Goal: Task Accomplishment & Management: Manage account settings

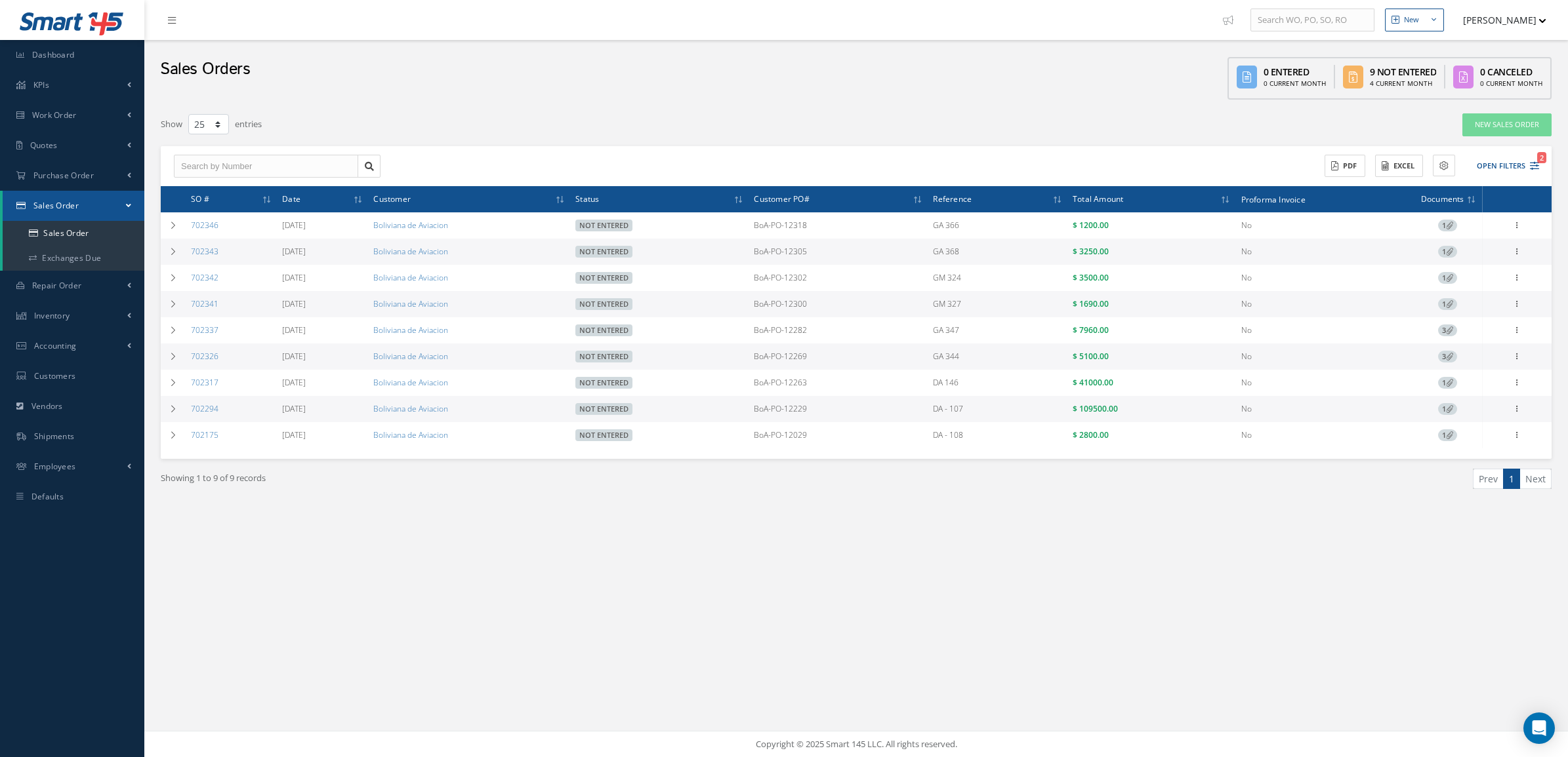
select select "25"
click at [115, 233] on link "Sales Order" at bounding box center [73, 233] width 142 height 25
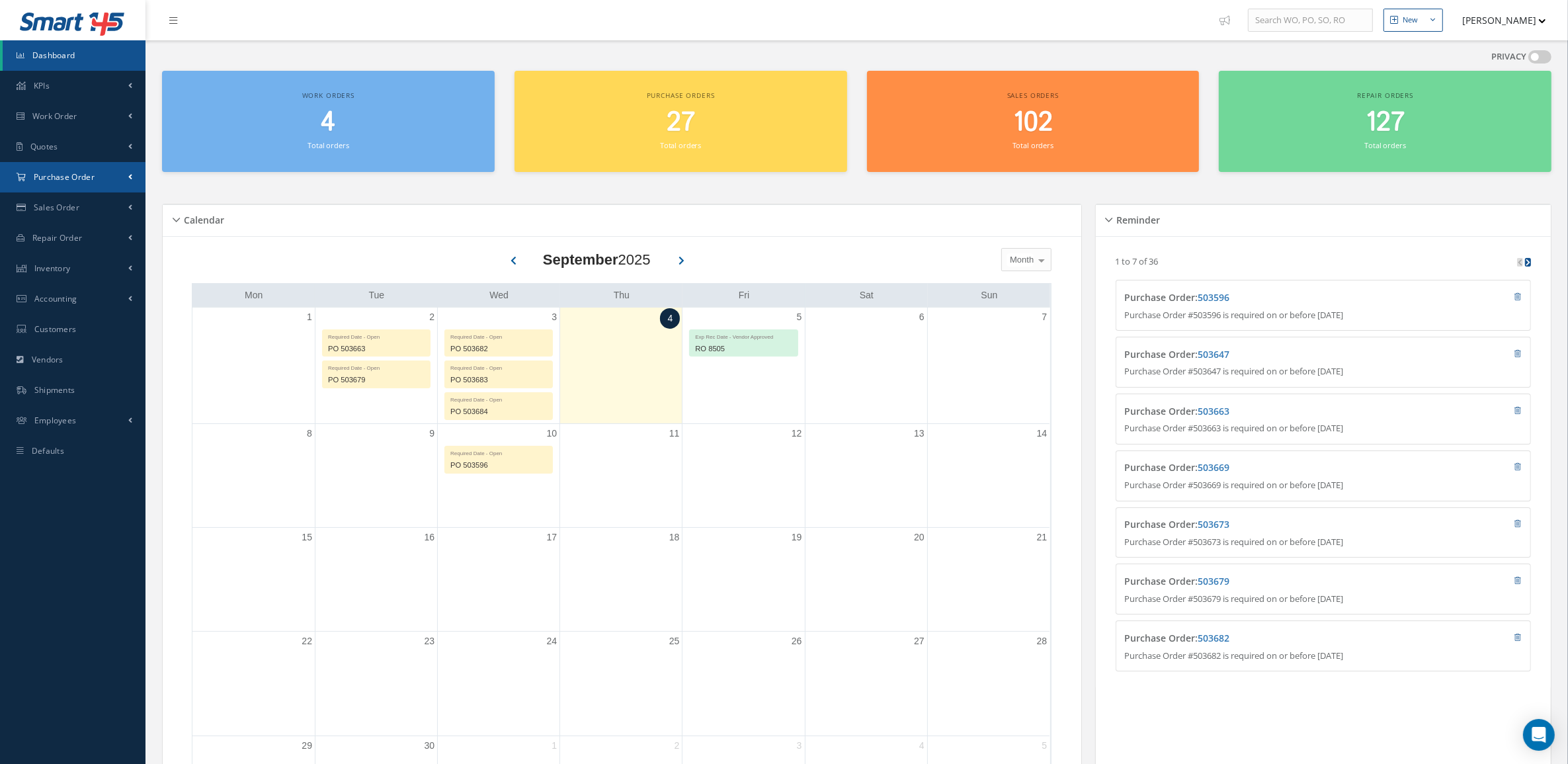
click at [33, 190] on link "Purchase Order" at bounding box center [73, 177] width 146 height 30
click at [38, 200] on a=1&status_id=2&status_id=3&status_id=5&collapsedFilters"] "Purchase Orders" at bounding box center [74, 205] width 143 height 25
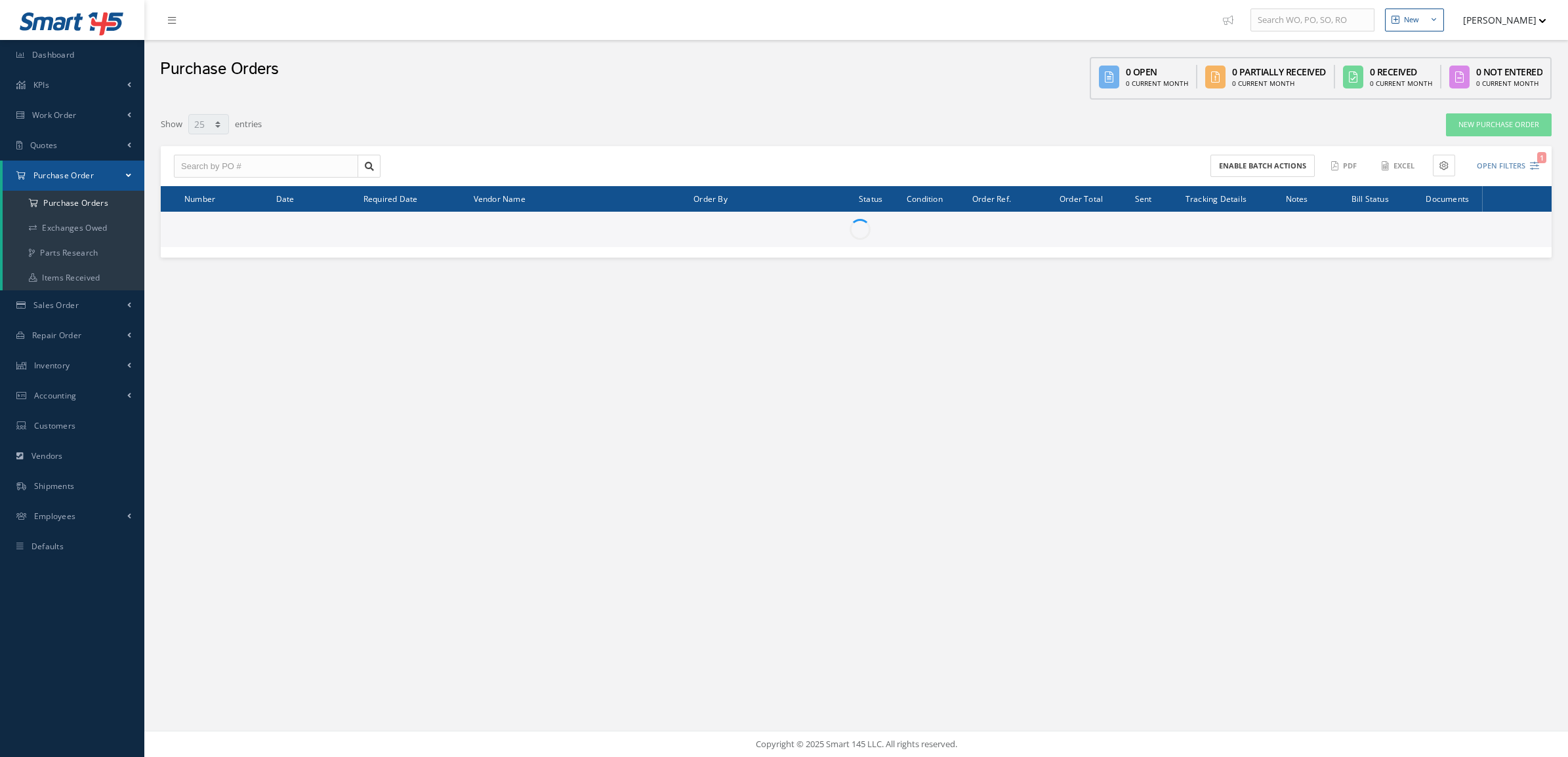
select select "25"
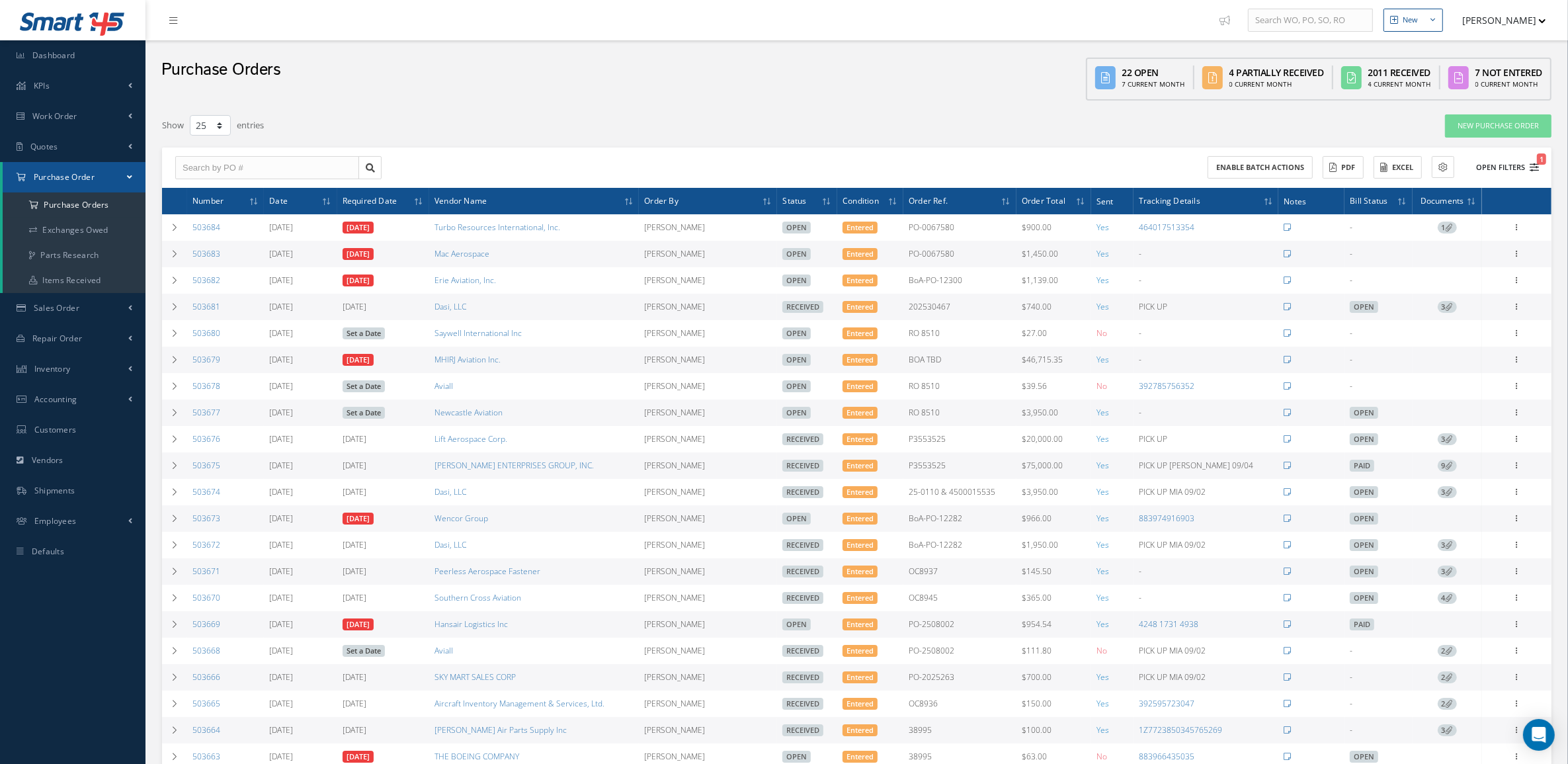
click at [1510, 167] on button "Open Filters 1" at bounding box center [1502, 168] width 75 height 22
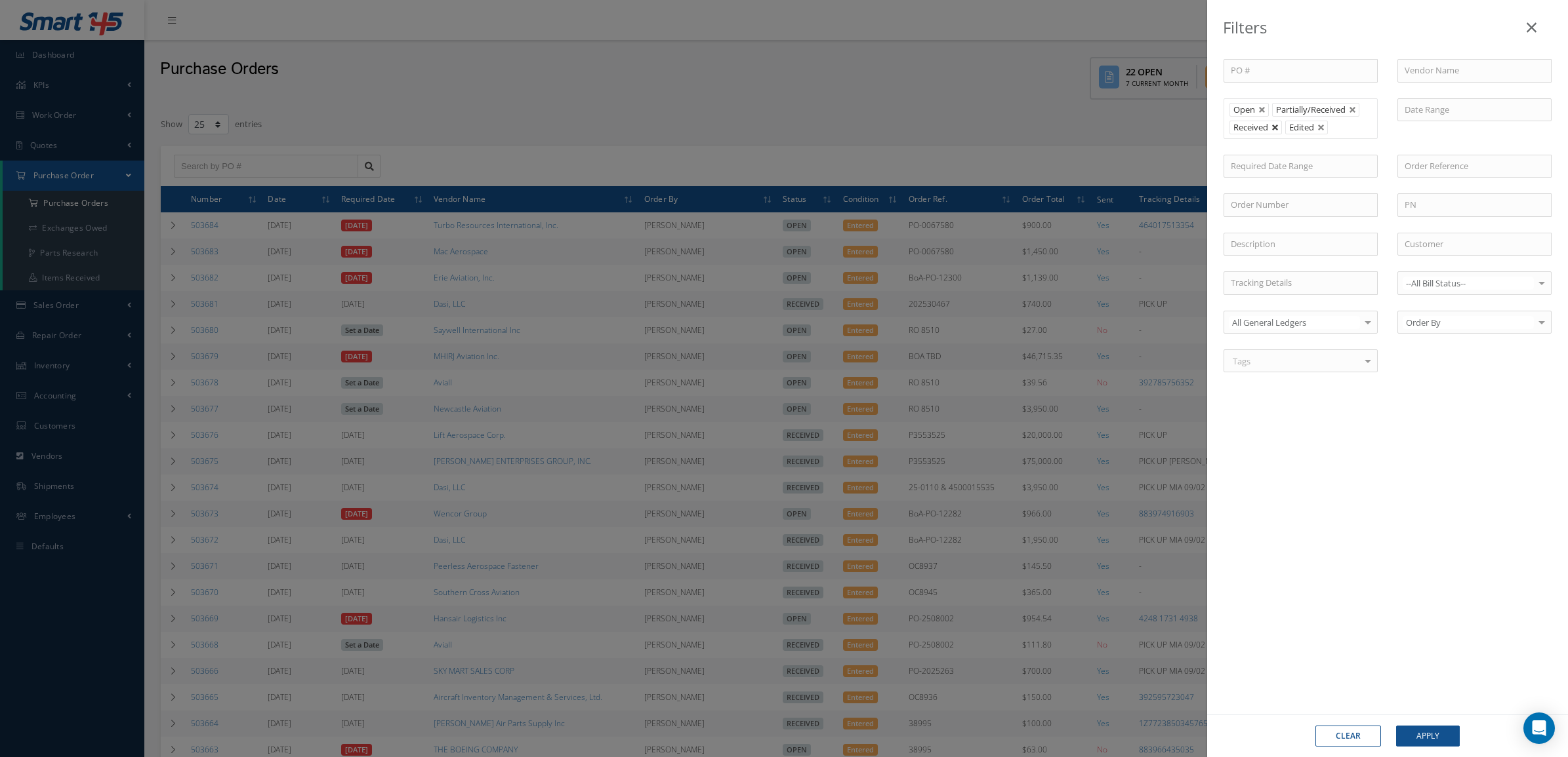
click at [1275, 132] on link at bounding box center [1275, 127] width 8 height 8
click at [1424, 735] on button "Apply" at bounding box center [1428, 736] width 64 height 21
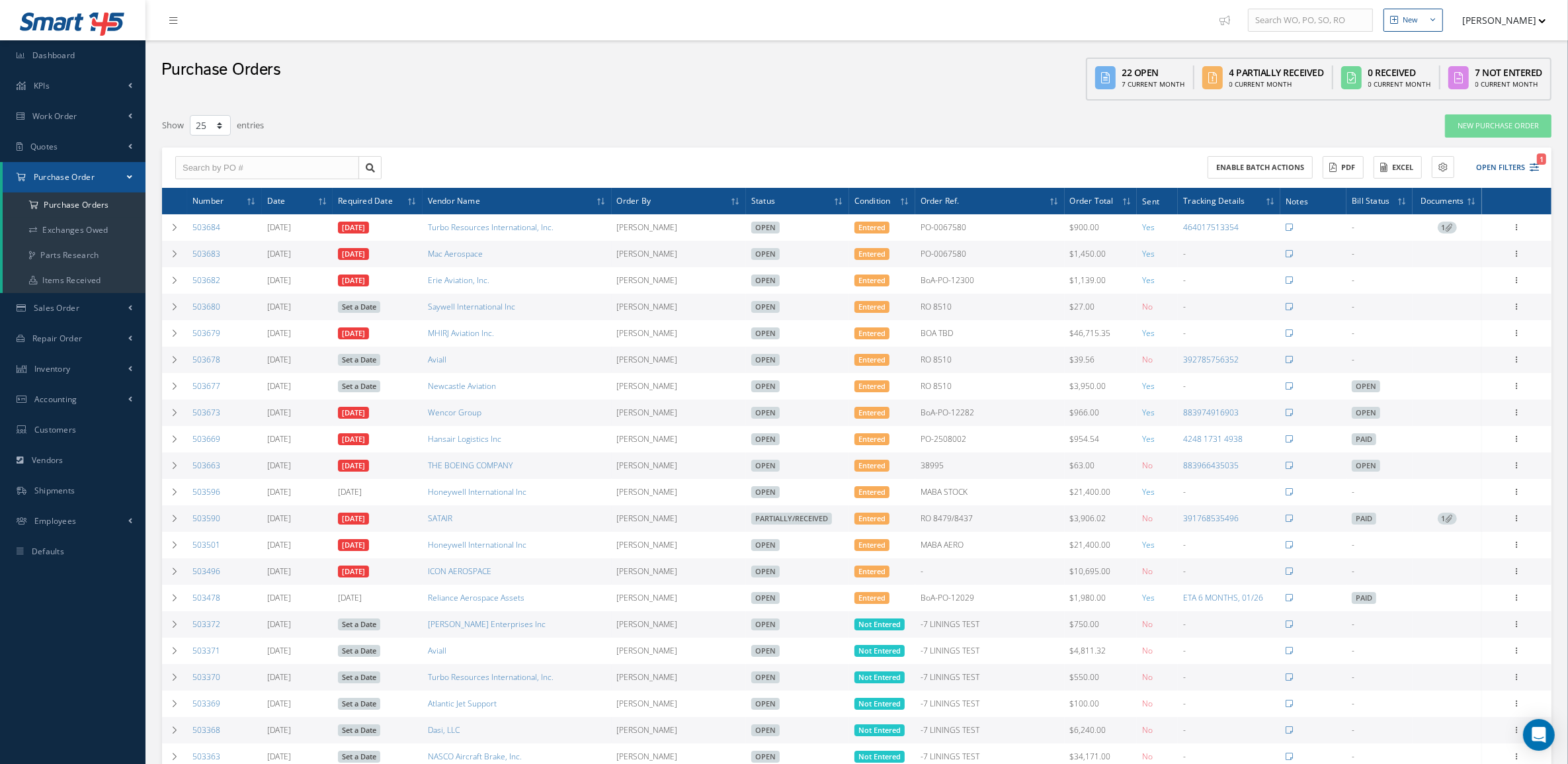
click at [1438, 230] on span "1" at bounding box center [1447, 228] width 19 height 12
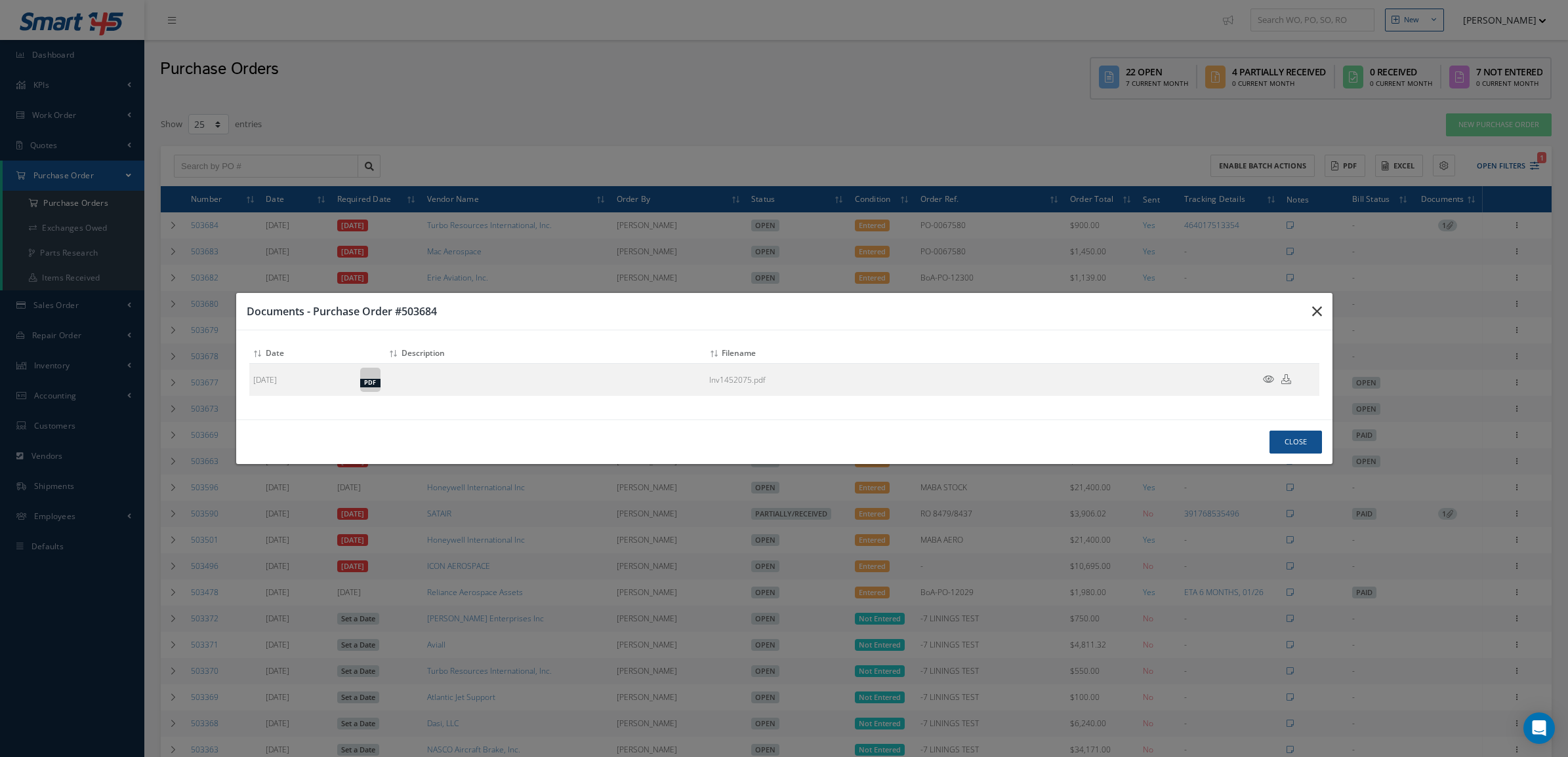
click at [1320, 309] on icon "button" at bounding box center [1317, 311] width 10 height 16
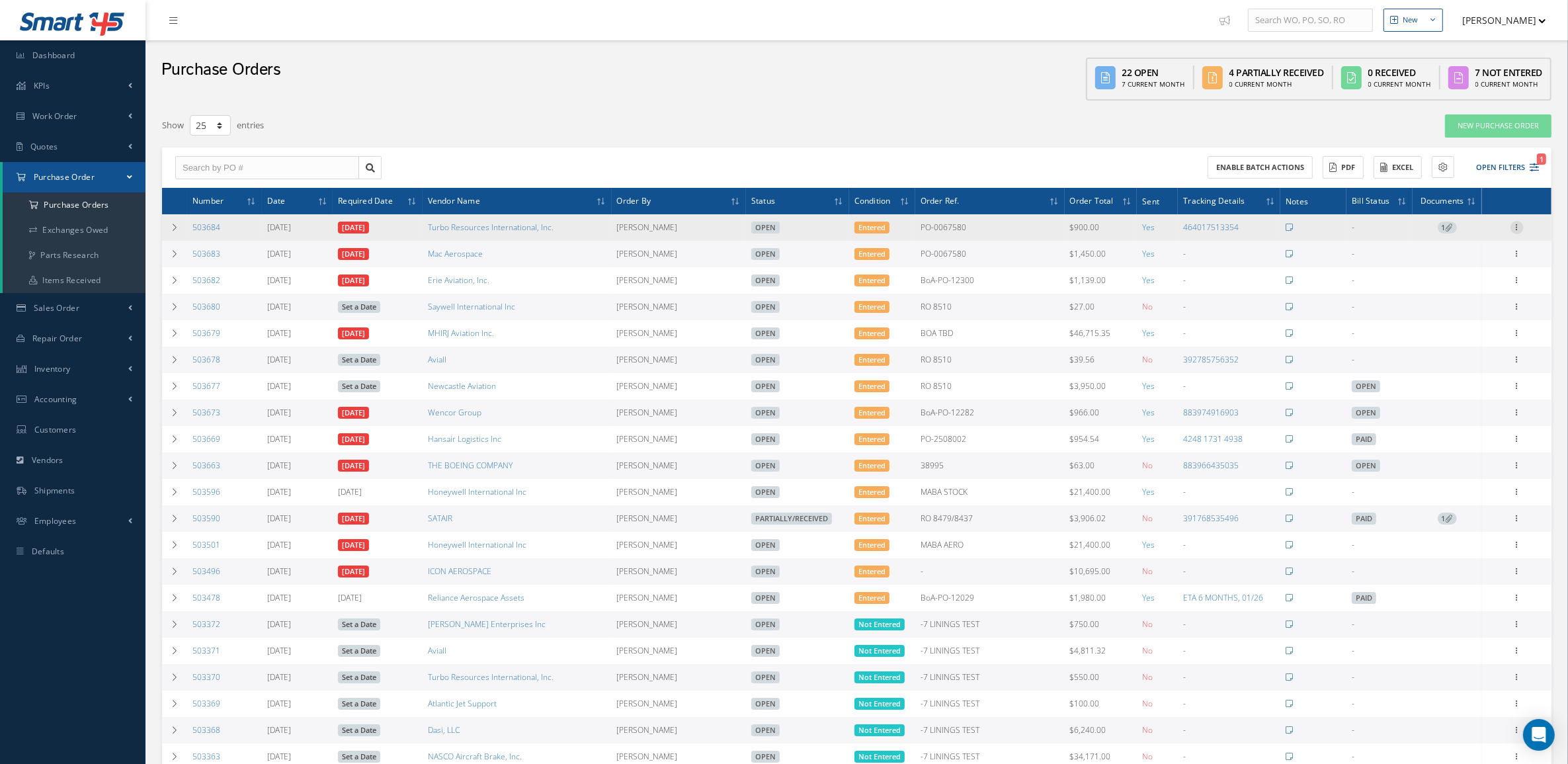
click at [1513, 226] on icon at bounding box center [1517, 226] width 13 height 11
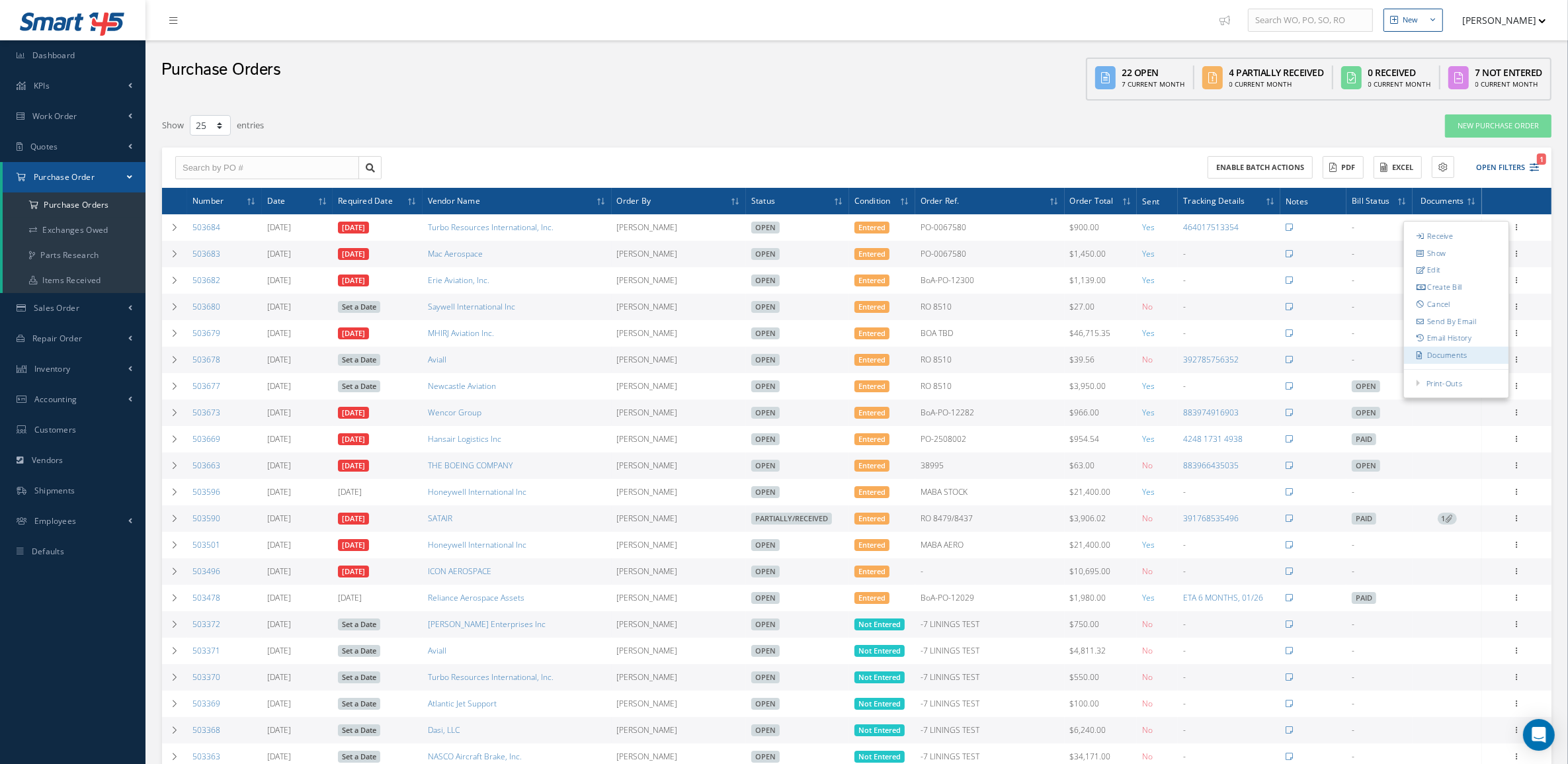
click at [1456, 348] on link "Documents" at bounding box center [1456, 355] width 104 height 17
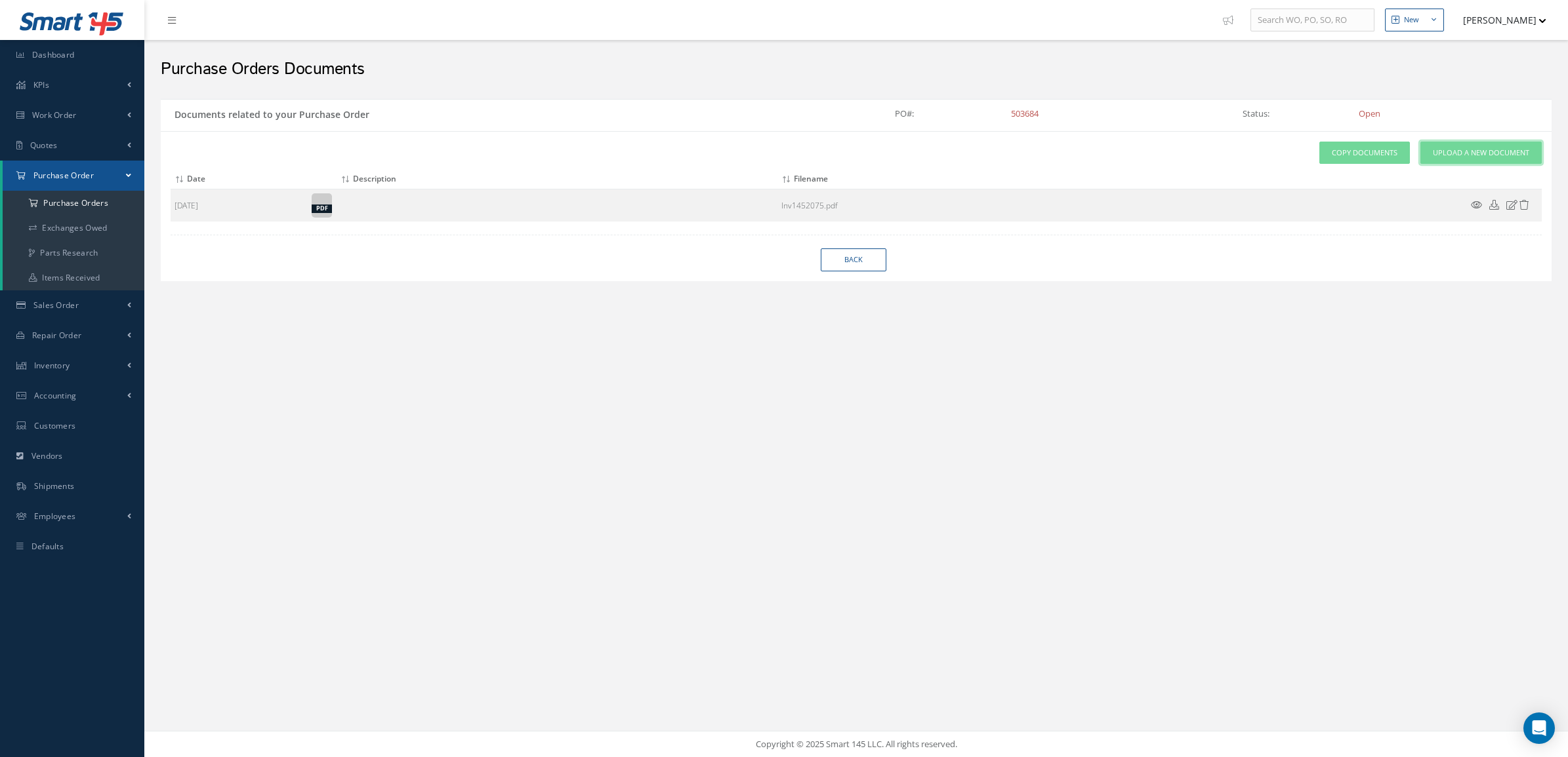
click at [1451, 154] on span "Upload a New Document" at bounding box center [1481, 153] width 96 height 11
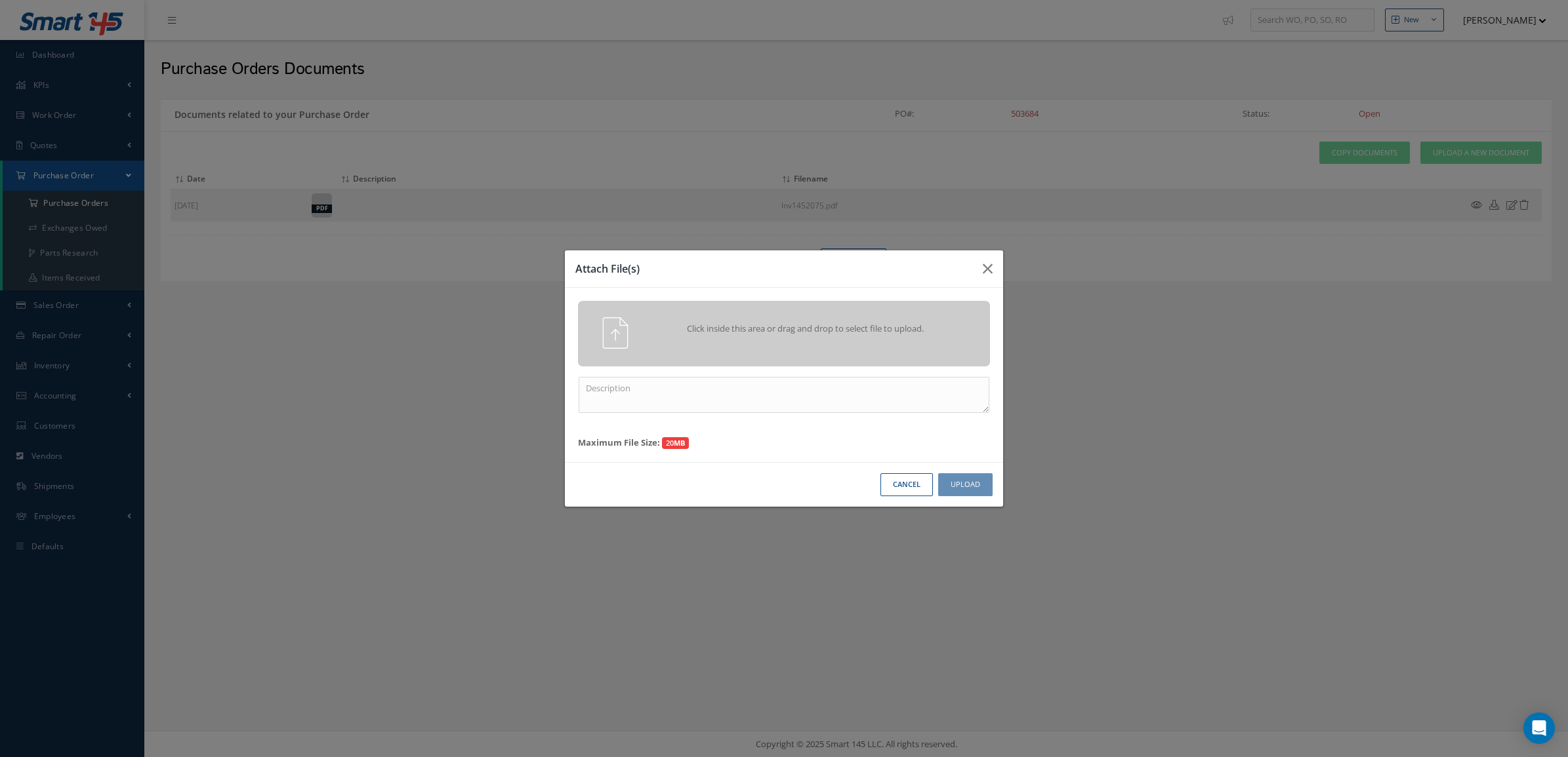
click at [854, 329] on span "Click inside this area or drag and drop to select file to upload." at bounding box center [806, 329] width 298 height 13
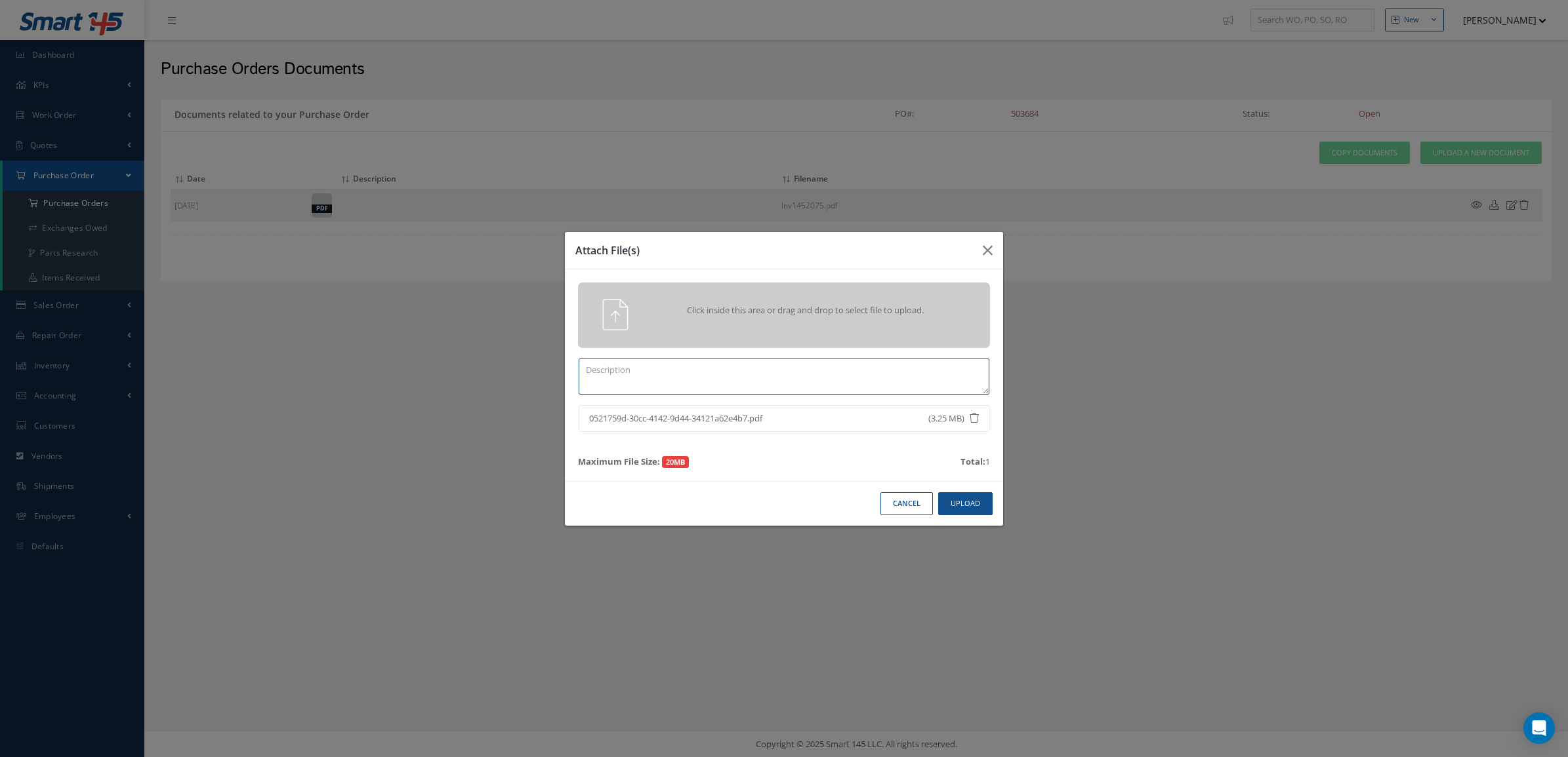
click at [922, 376] on textarea at bounding box center [784, 377] width 411 height 36
type textarea "CERTS"
click at [963, 506] on button "Upload" at bounding box center [966, 504] width 55 height 23
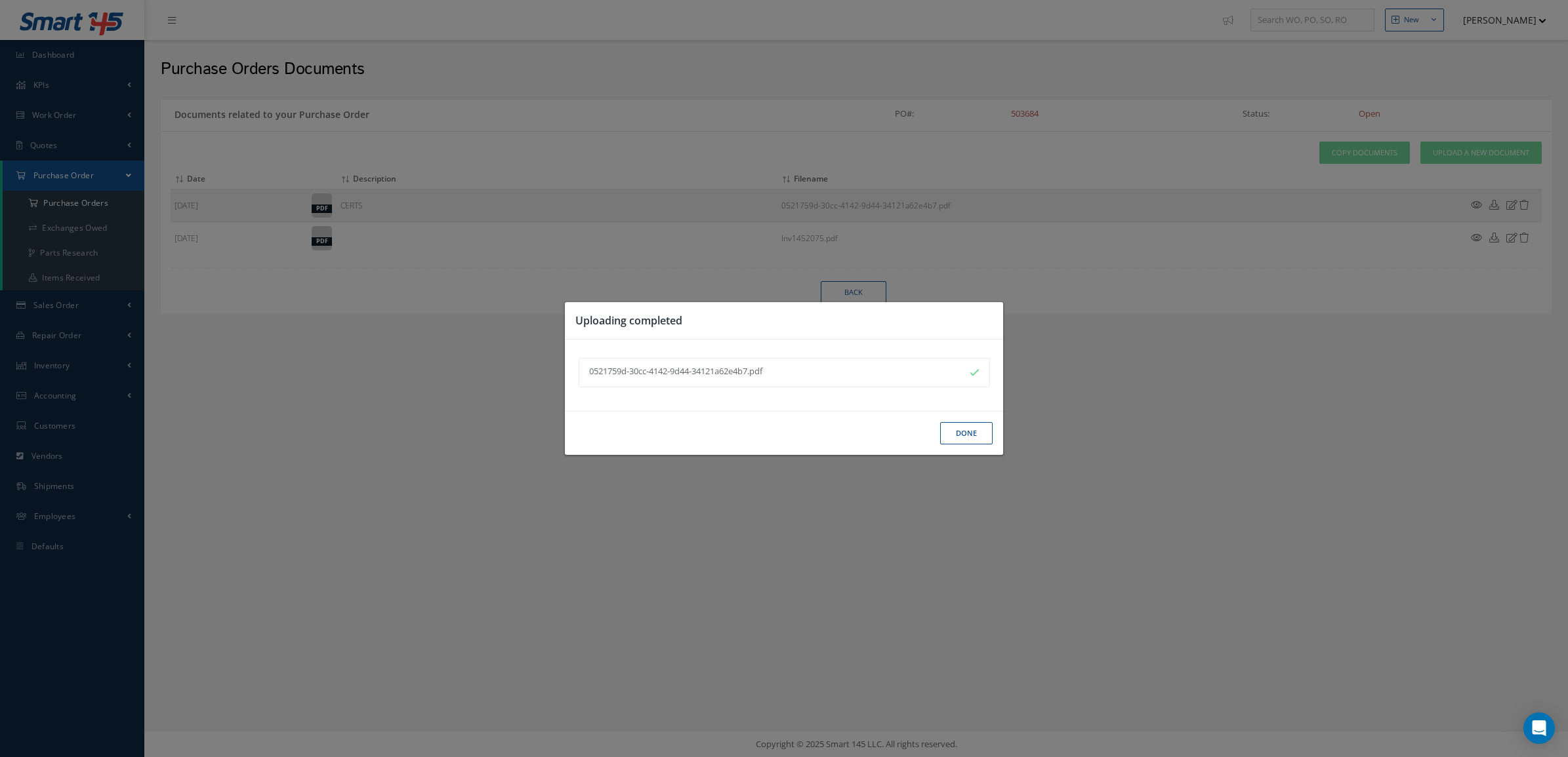
click at [959, 436] on button "Done" at bounding box center [966, 434] width 52 height 23
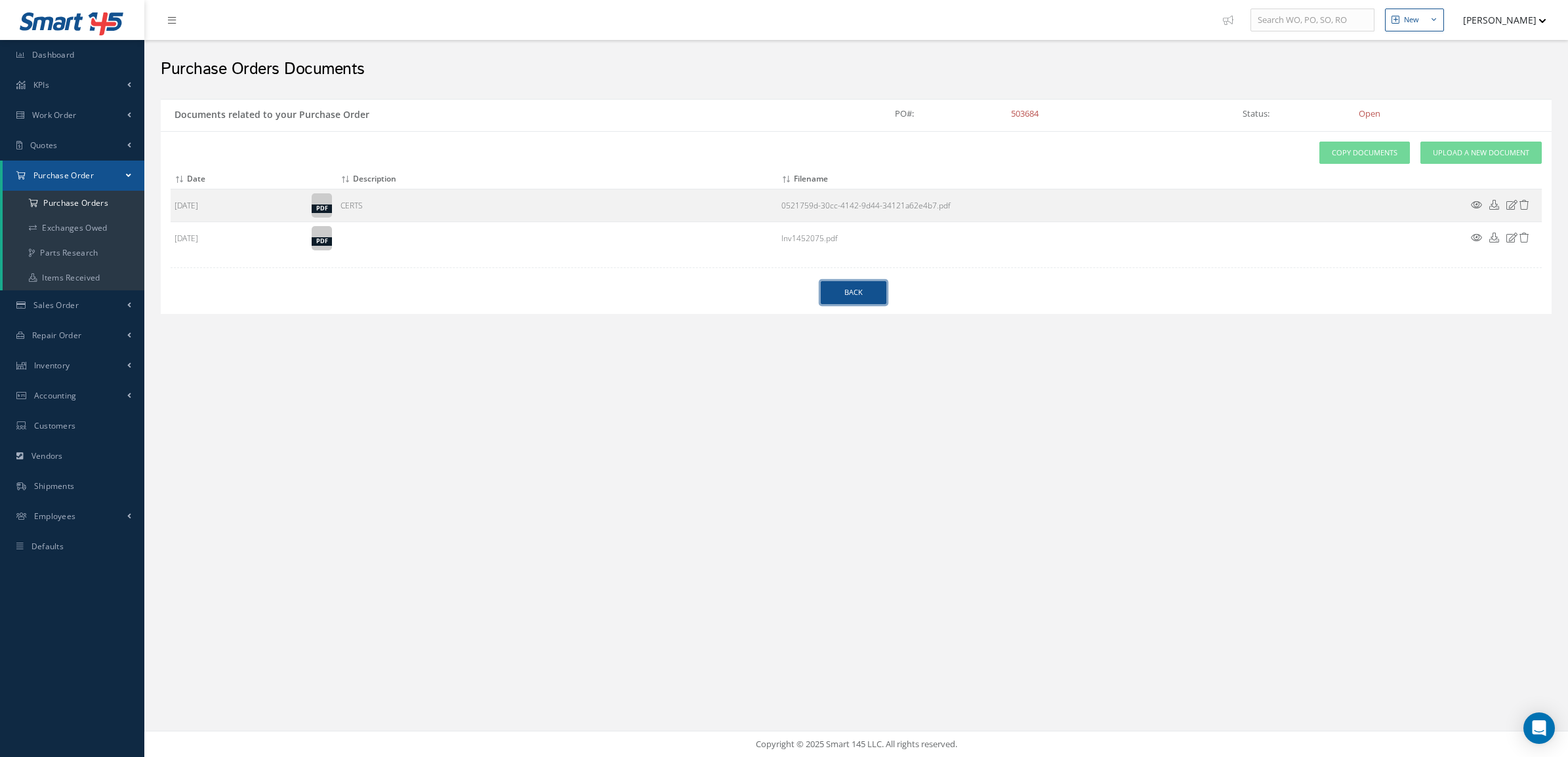
click at [875, 300] on link "Back" at bounding box center [854, 293] width 66 height 23
select select "25"
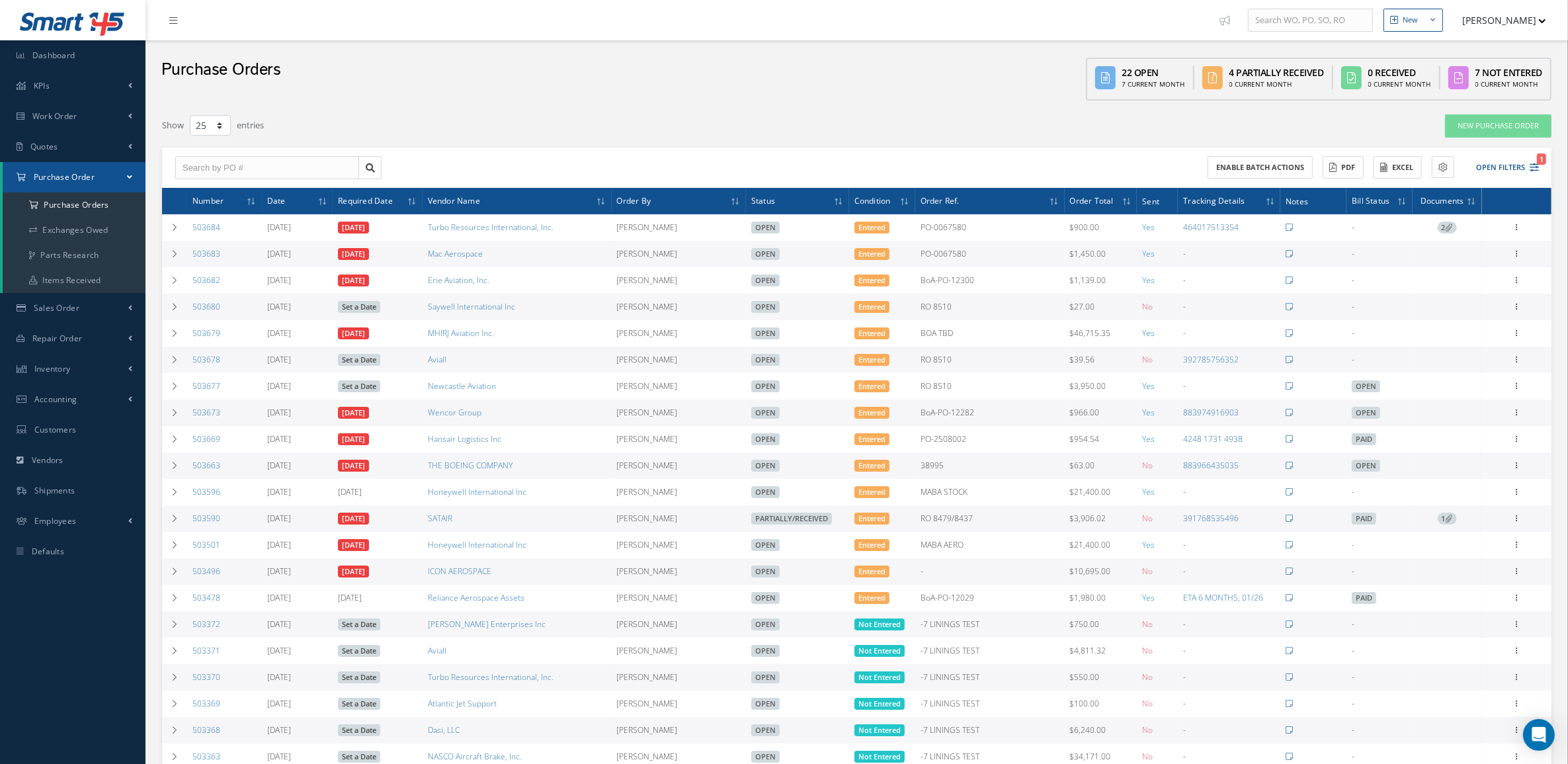
drag, startPoint x: 239, startPoint y: 249, endPoint x: 193, endPoint y: 242, distance: 46.5
click at [193, 242] on td "503683" at bounding box center [225, 254] width 75 height 27
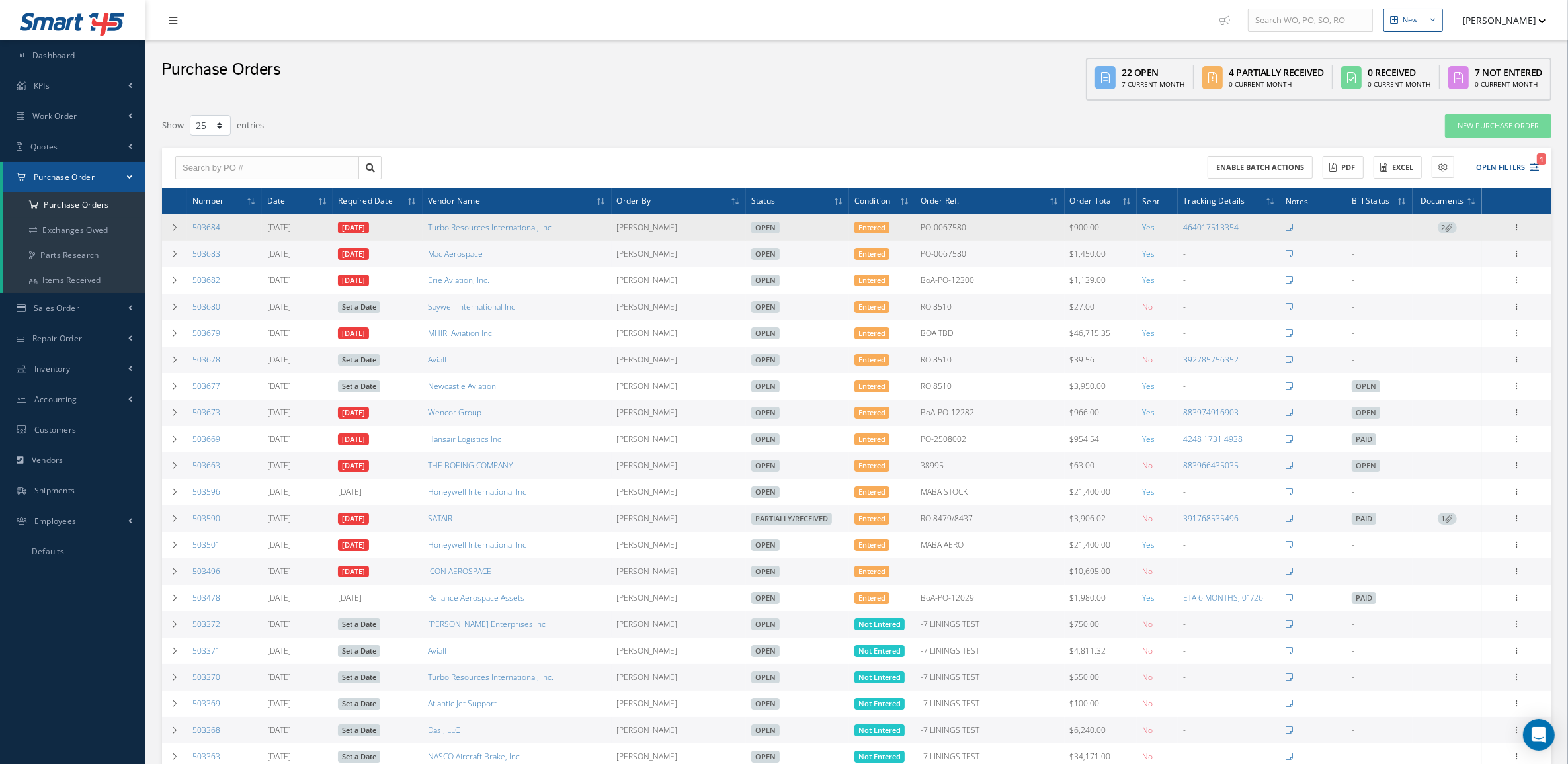
copy link "503683"
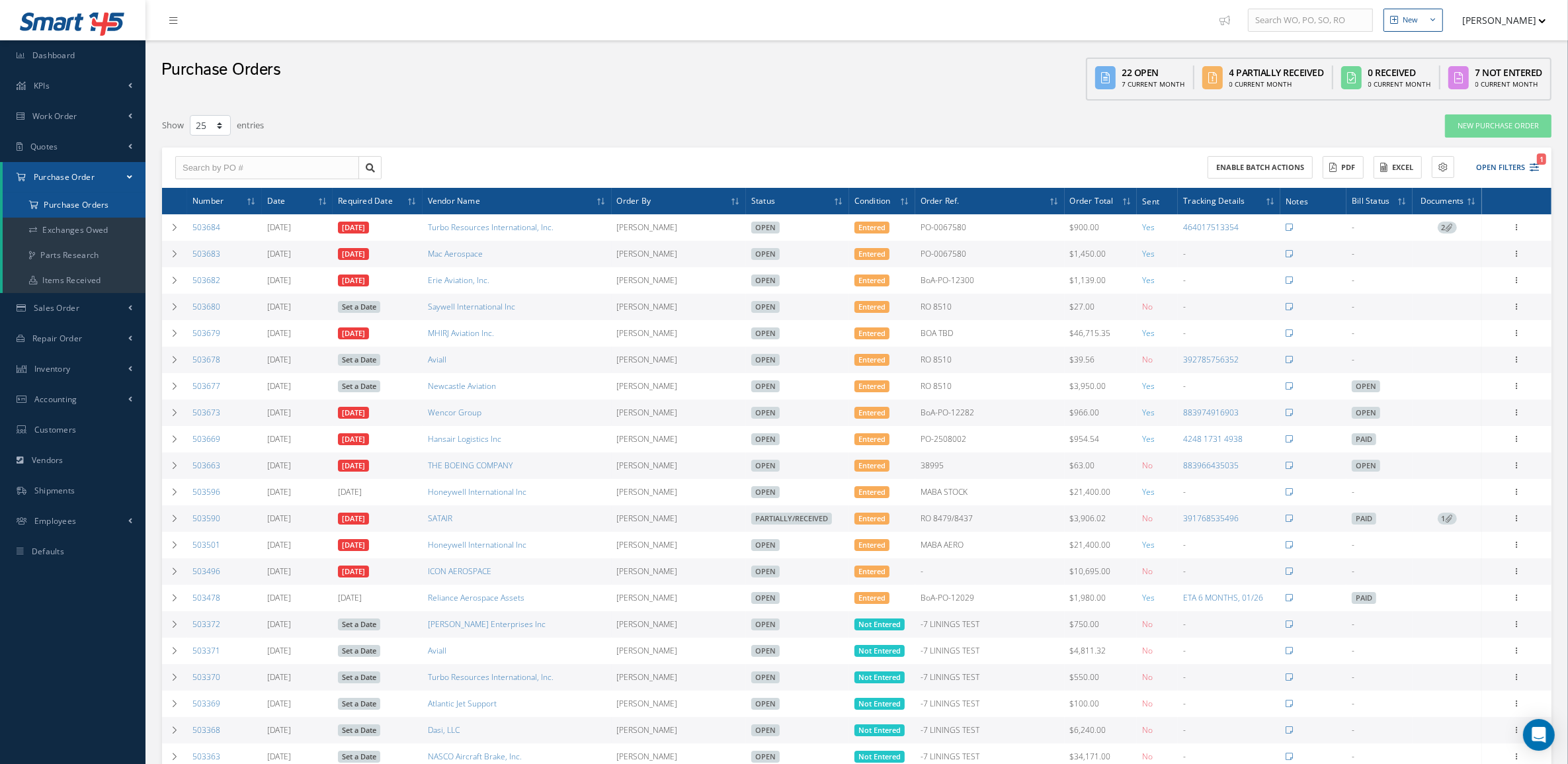
click at [113, 210] on a=1&status_id=2&status_id=3&status_id=5&collapsedFilters"] "Purchase Orders" at bounding box center [74, 205] width 143 height 25
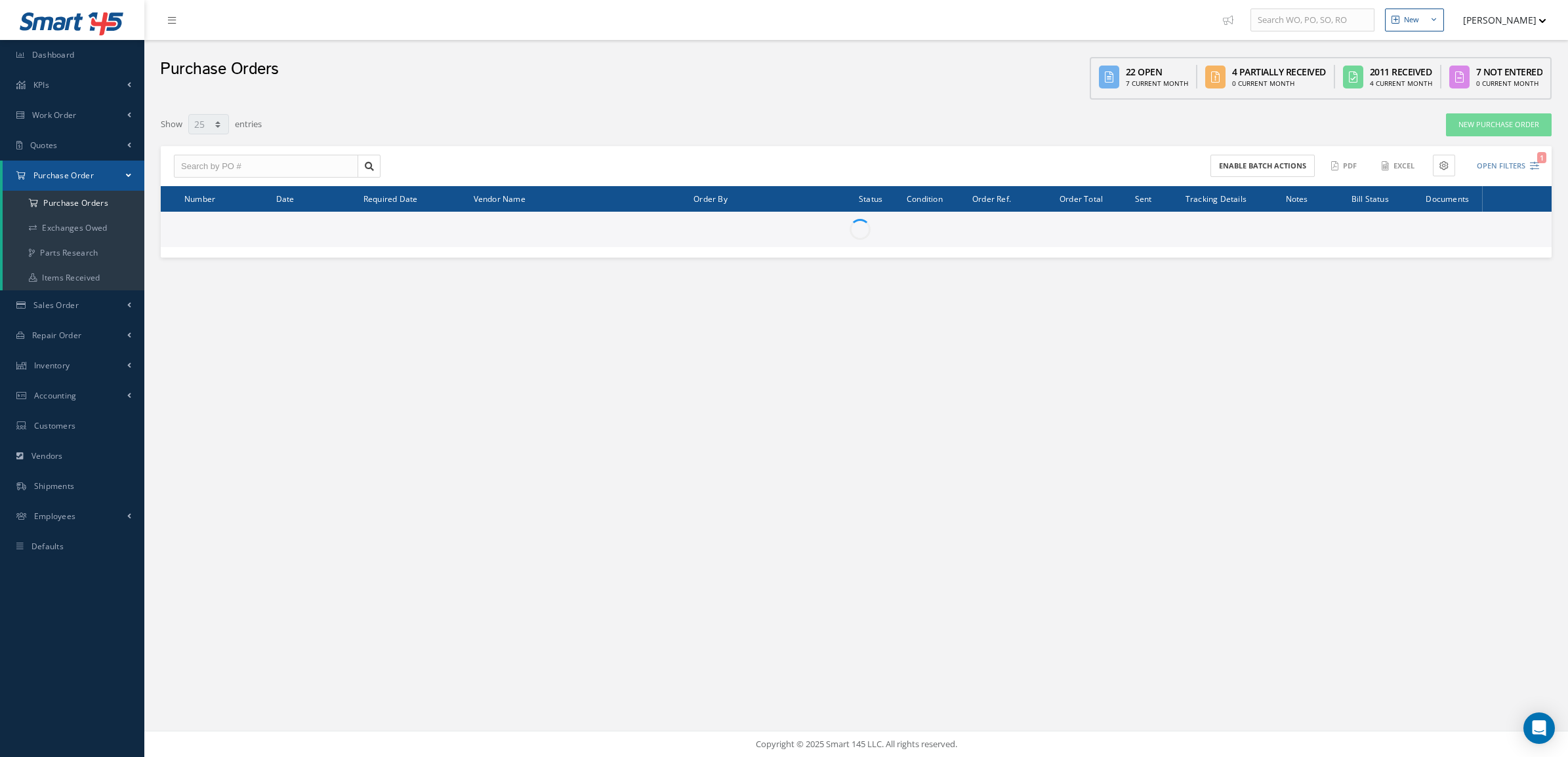
select select "25"
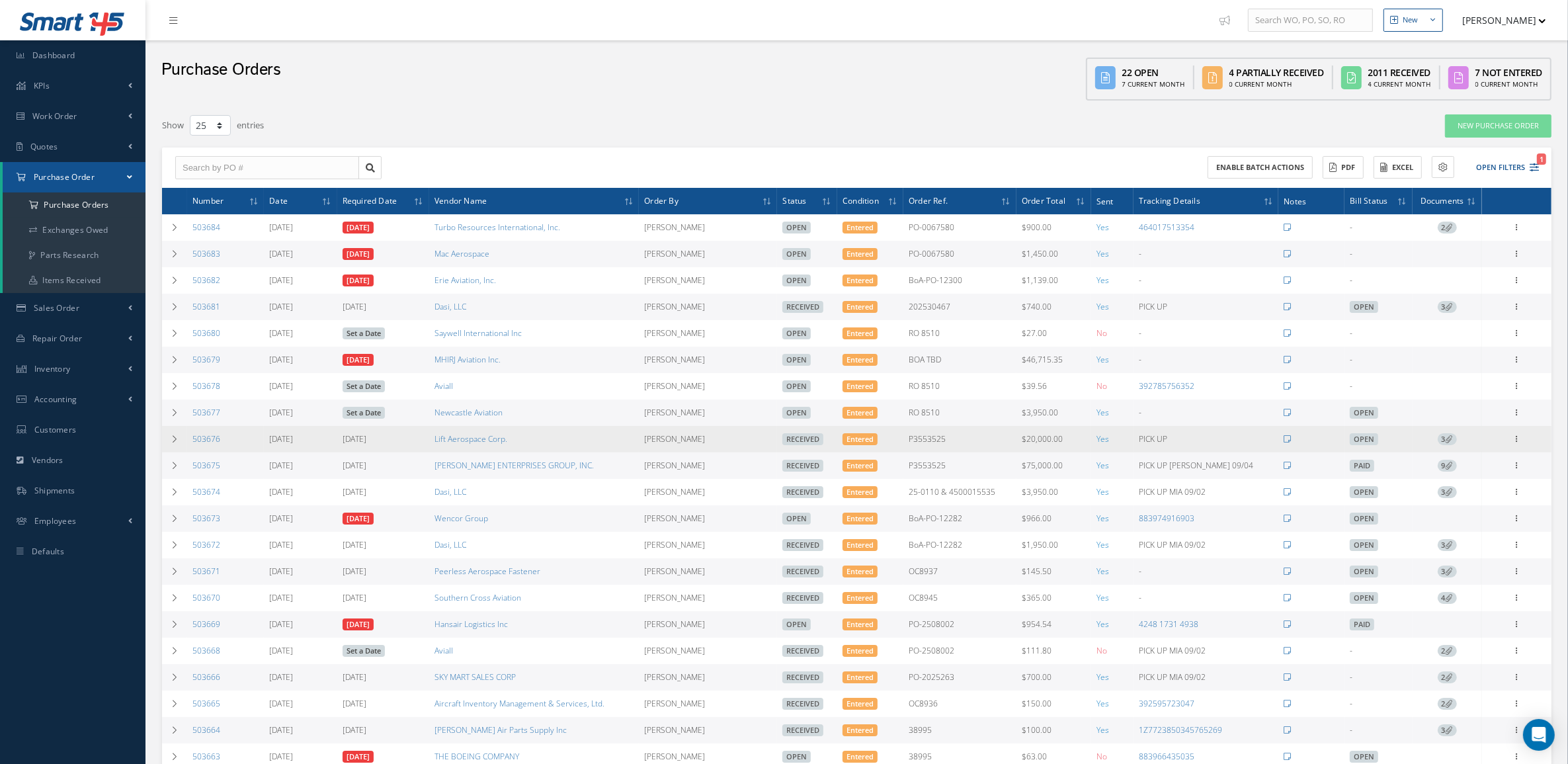
click at [1448, 440] on icon at bounding box center [1449, 439] width 7 height 7
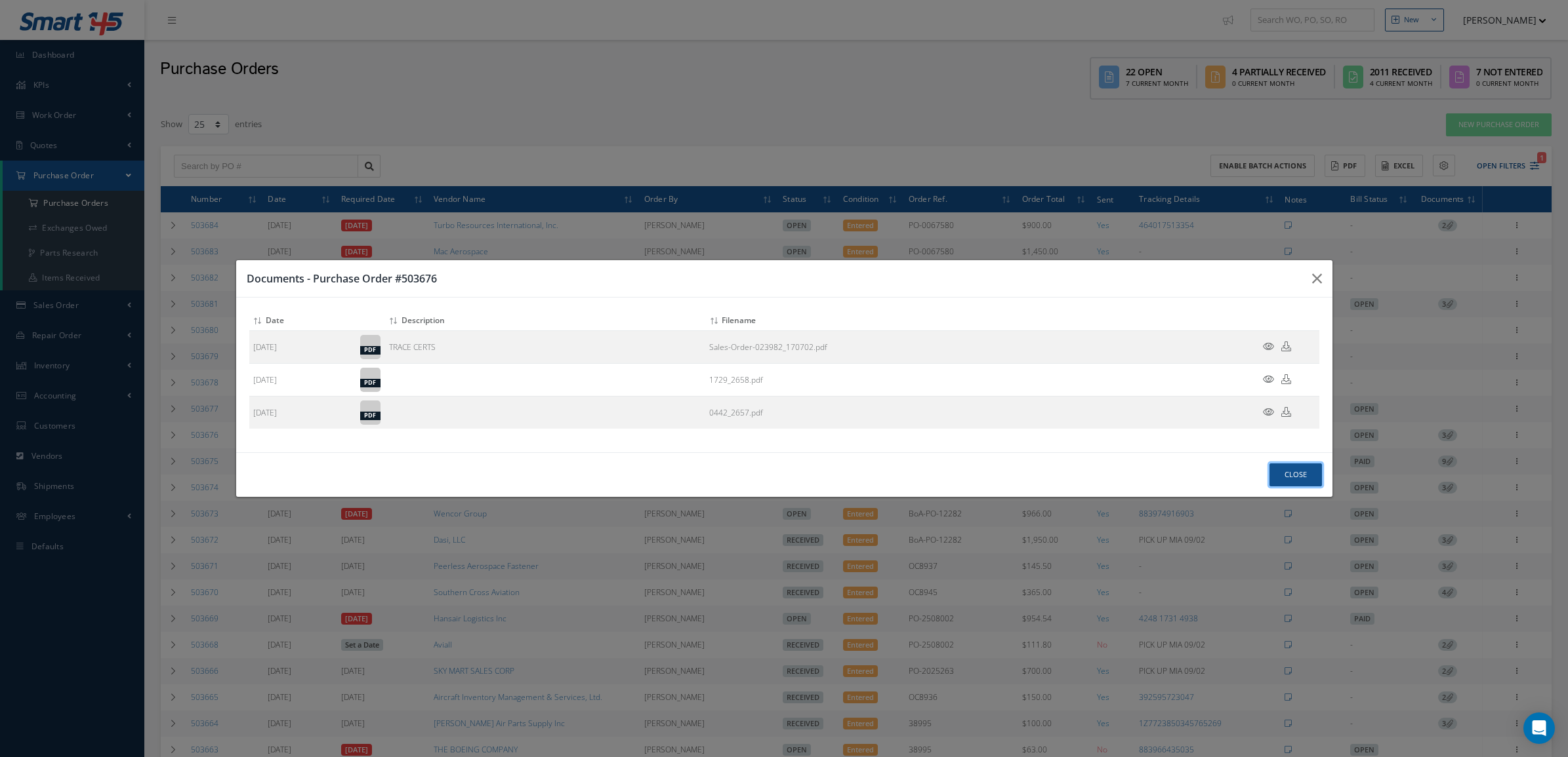
click at [1300, 479] on button "Close" at bounding box center [1295, 475] width 52 height 23
